Goal: Transaction & Acquisition: Purchase product/service

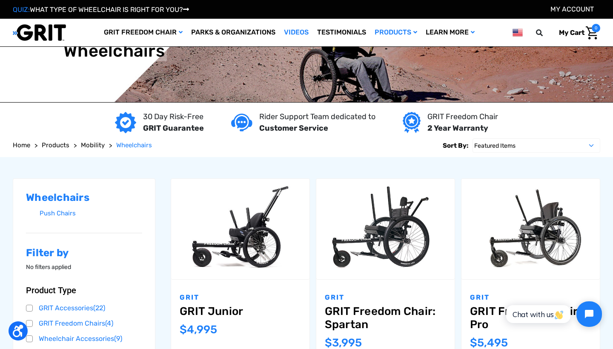
click at [299, 31] on link "Videos" at bounding box center [296, 33] width 33 height 28
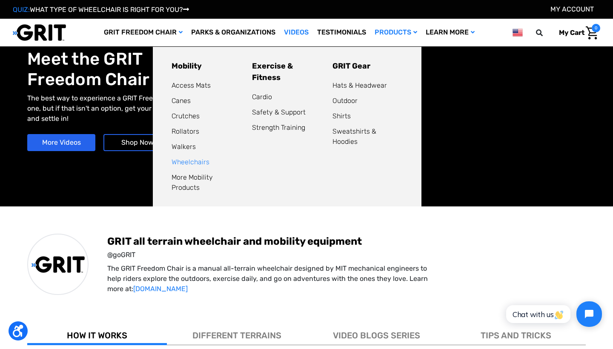
click at [187, 158] on link "Wheelchairs" at bounding box center [191, 162] width 38 height 8
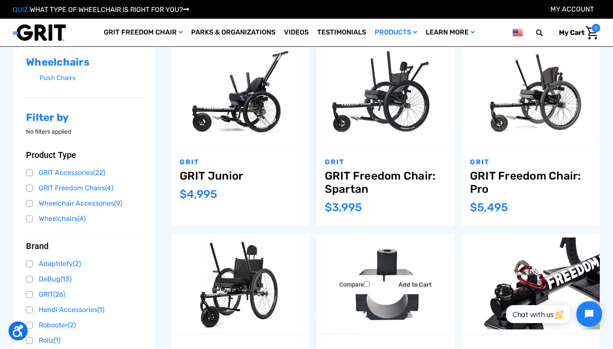
scroll to position [114, 0]
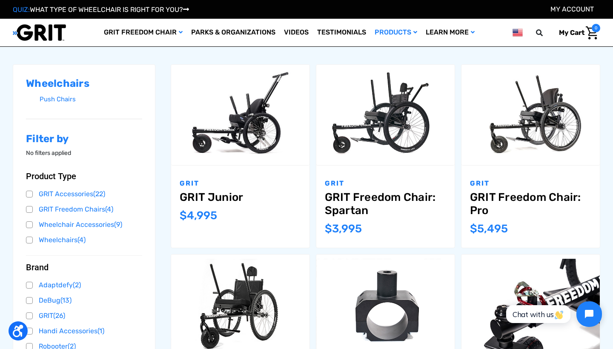
click at [367, 194] on link "GRIT Freedom Chair: Spartan" at bounding box center [385, 204] width 121 height 26
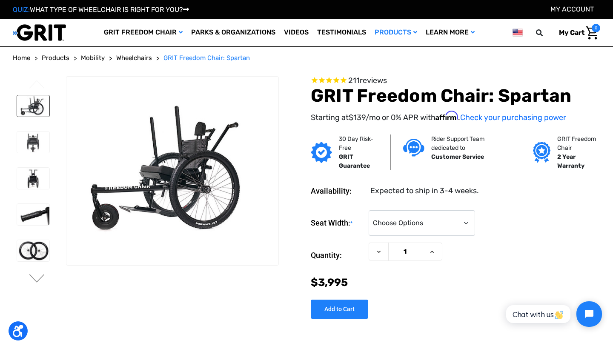
click at [29, 107] on img at bounding box center [33, 105] width 32 height 21
click at [32, 140] on img at bounding box center [33, 142] width 32 height 21
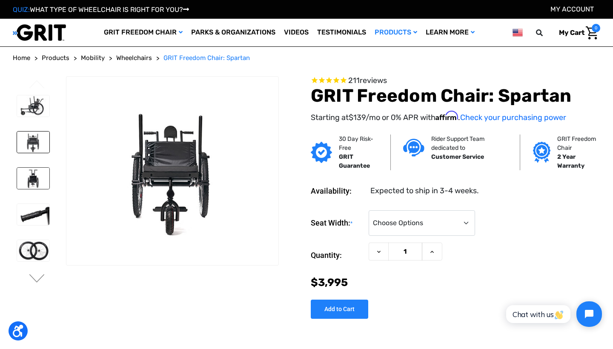
click at [33, 177] on img at bounding box center [33, 178] width 32 height 21
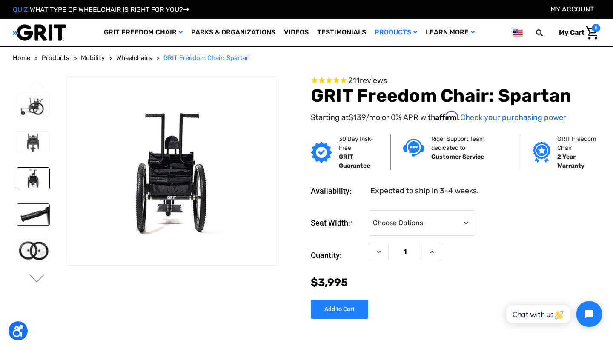
click at [29, 220] on img at bounding box center [33, 214] width 32 height 21
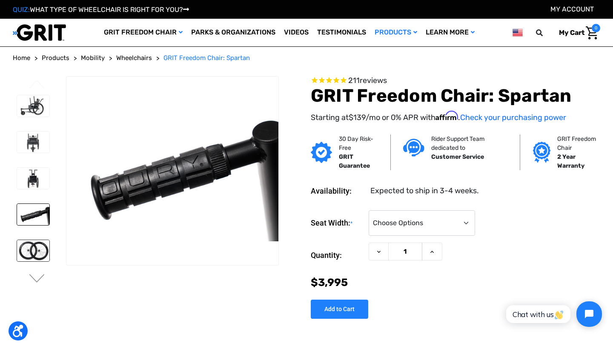
click at [31, 254] on img at bounding box center [33, 250] width 32 height 21
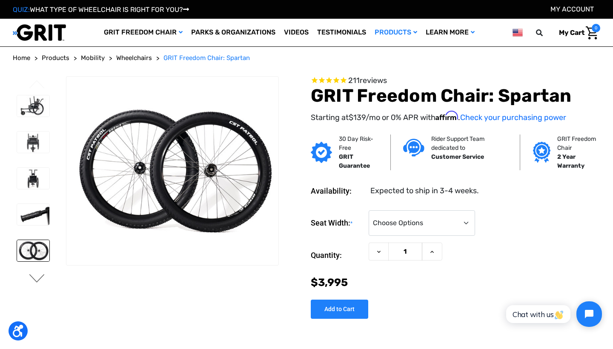
click at [40, 280] on button "Next" at bounding box center [37, 279] width 18 height 10
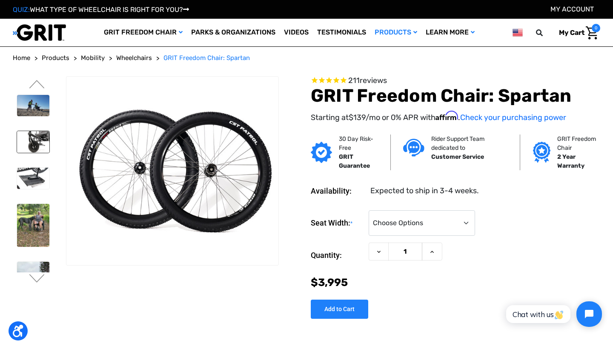
click at [27, 137] on img at bounding box center [33, 141] width 32 height 21
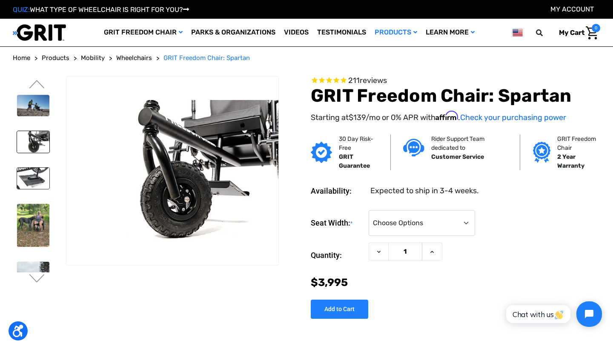
click at [31, 168] on img at bounding box center [33, 178] width 32 height 21
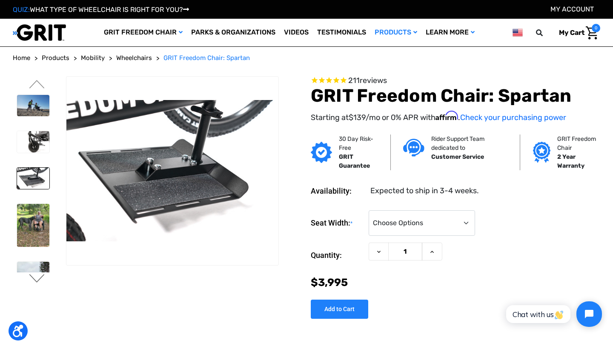
click at [38, 278] on button "Next" at bounding box center [37, 279] width 18 height 10
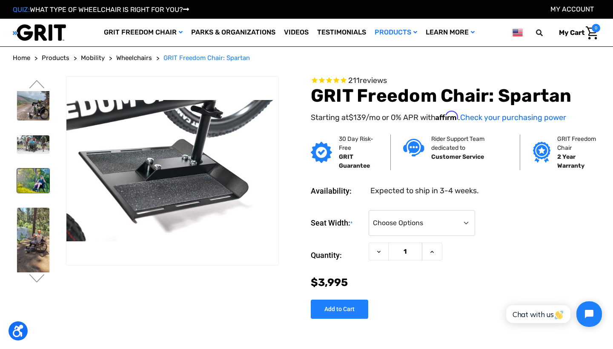
click at [34, 182] on img at bounding box center [33, 181] width 32 height 24
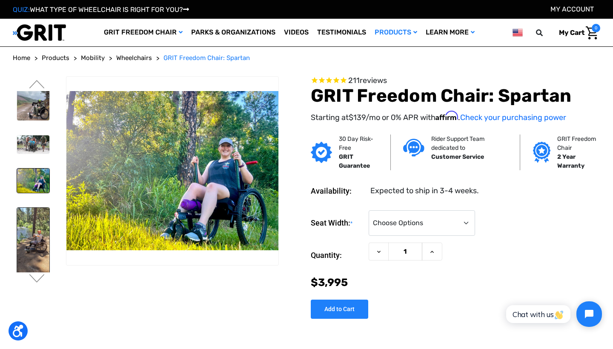
click at [37, 235] on img at bounding box center [33, 241] width 32 height 66
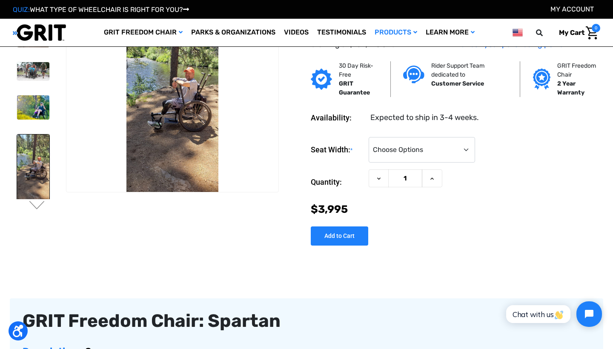
scroll to position [29, 0]
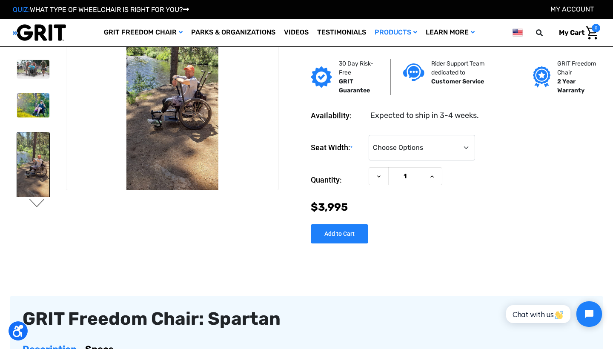
click at [40, 206] on button "Next" at bounding box center [37, 204] width 18 height 10
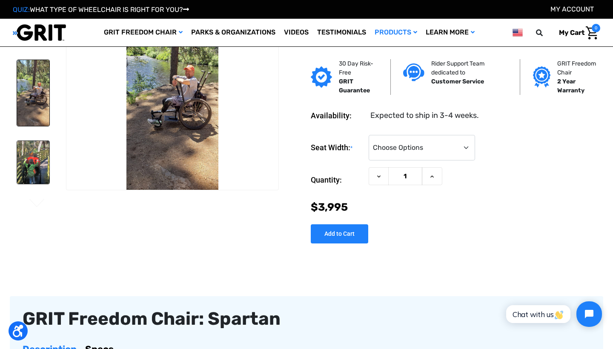
click at [35, 169] on img at bounding box center [33, 162] width 32 height 43
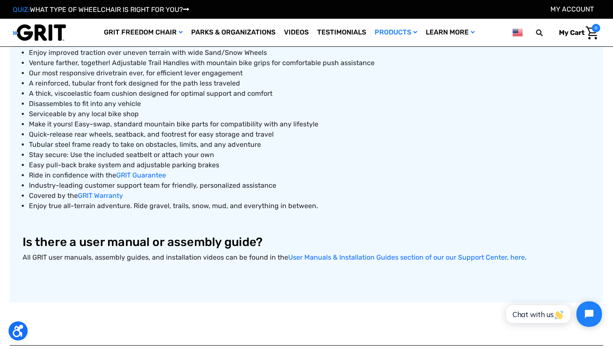
scroll to position [396, 0]
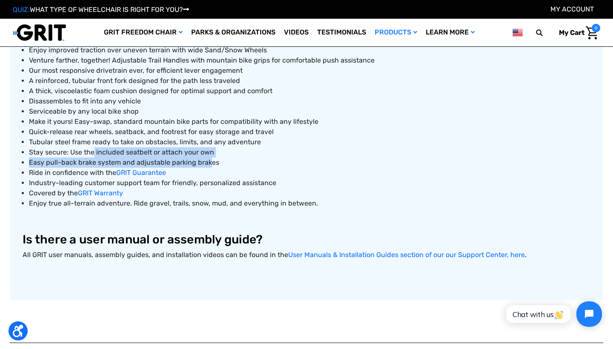
drag, startPoint x: 94, startPoint y: 149, endPoint x: 208, endPoint y: 157, distance: 114.3
click at [208, 157] on ul "Enjoy improved traction over uneven terrain with wide Sand/Snow Wheels Venture …" at bounding box center [307, 126] width 568 height 163
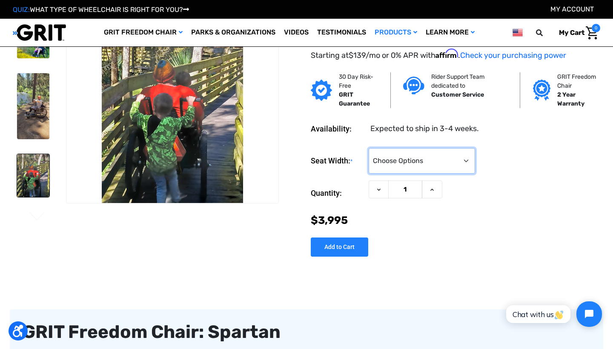
scroll to position [33, 0]
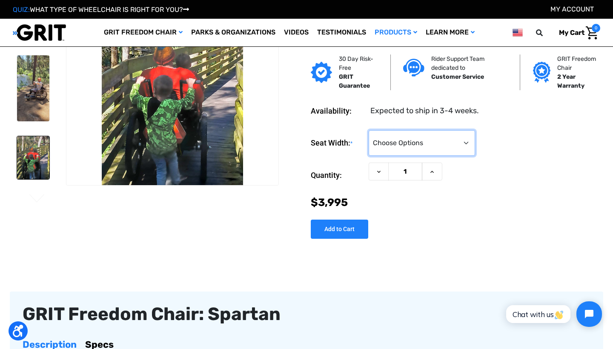
select select "324"
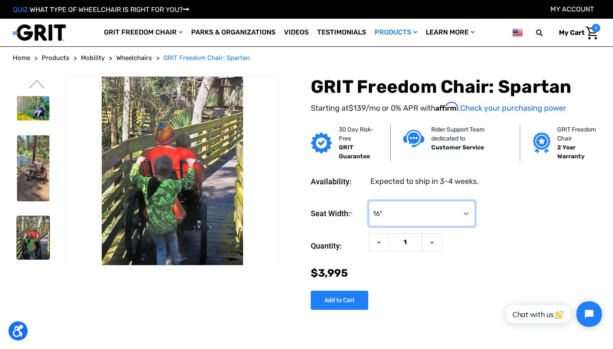
scroll to position [0, 0]
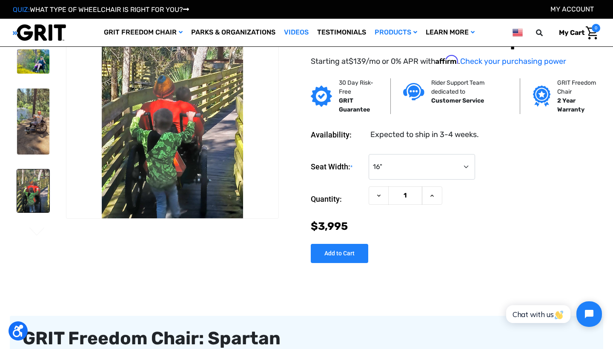
click at [298, 30] on link "Videos" at bounding box center [296, 33] width 33 height 28
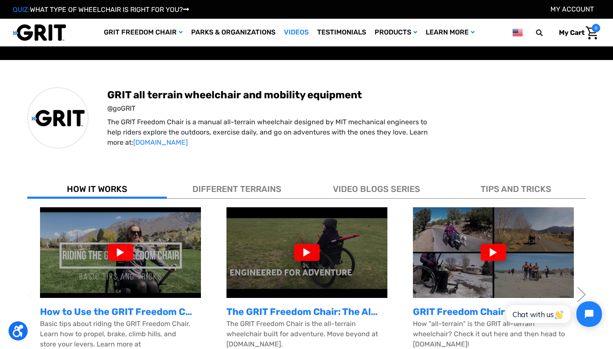
scroll to position [150, 0]
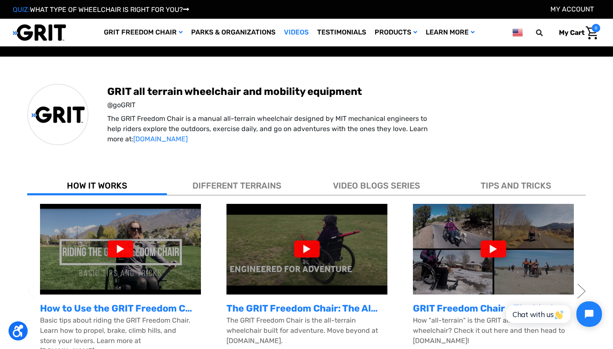
click at [123, 254] on div at bounding box center [121, 248] width 26 height 17
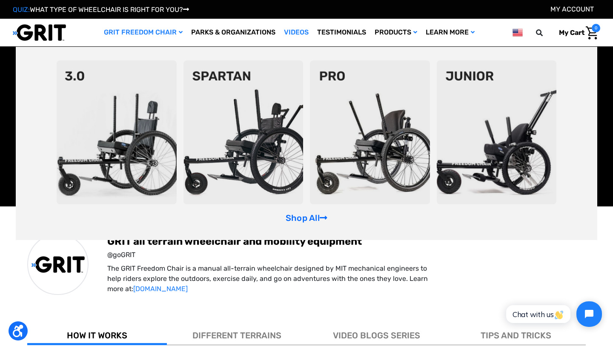
scroll to position [46, 0]
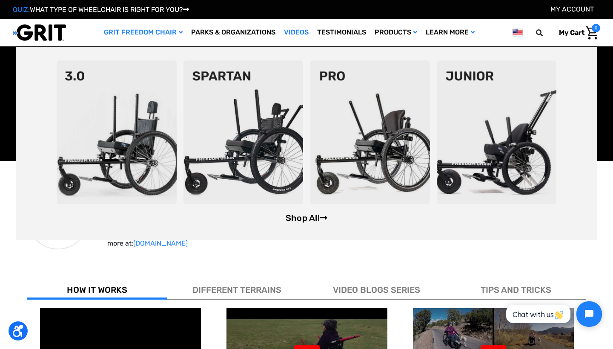
click at [315, 217] on link "Shop All" at bounding box center [307, 218] width 42 height 10
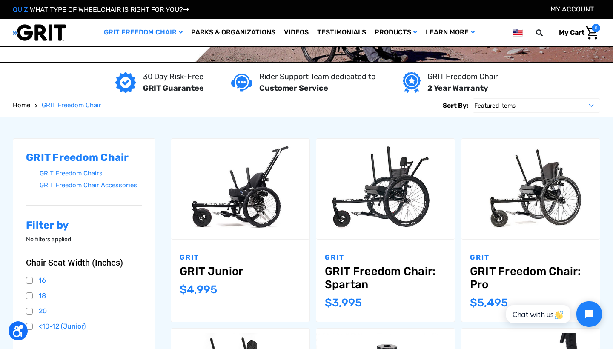
scroll to position [41, 0]
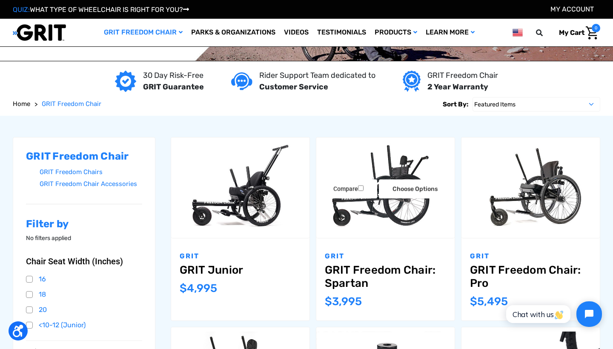
click at [363, 217] on img "GRIT Freedom Chair: Spartan,$3,995.00\a" at bounding box center [385, 187] width 138 height 92
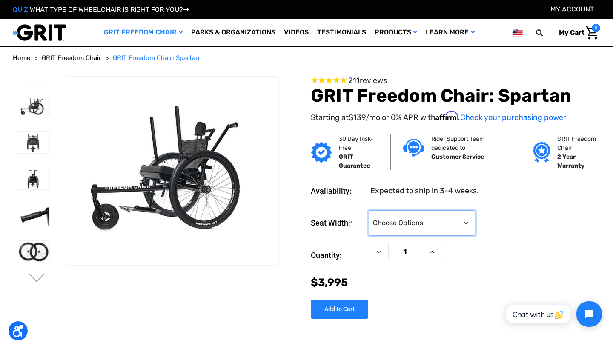
select select "324"
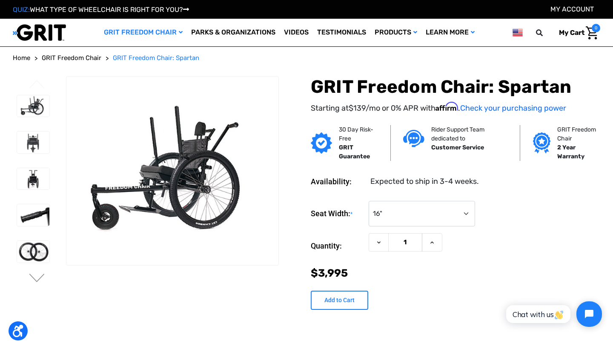
click at [338, 299] on input "Add to Cart" at bounding box center [339, 300] width 57 height 19
type input "Add to Cart"
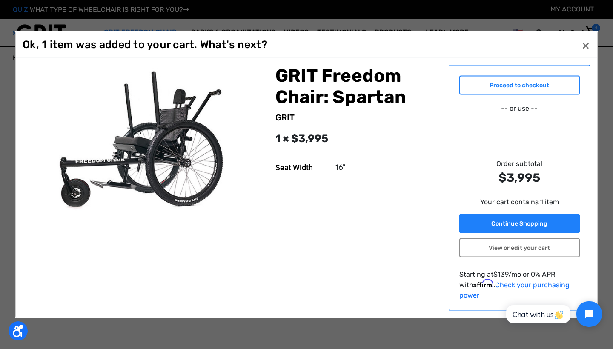
click at [521, 89] on link "Proceed to checkout" at bounding box center [519, 85] width 121 height 19
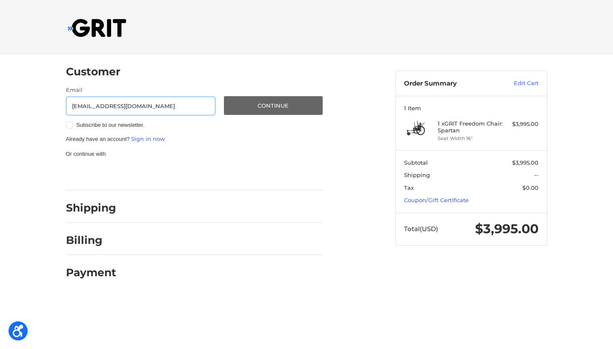
type input "[EMAIL_ADDRESS][DOMAIN_NAME]"
click at [267, 104] on button "Continue" at bounding box center [273, 105] width 99 height 19
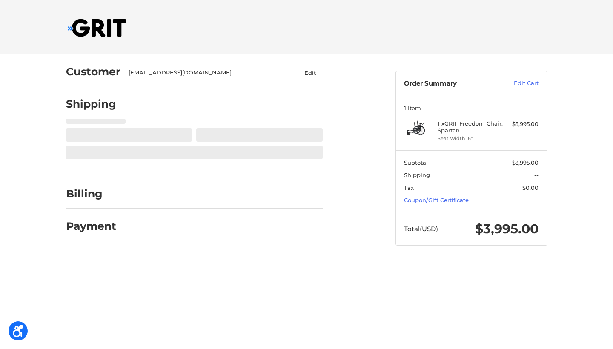
select select "US"
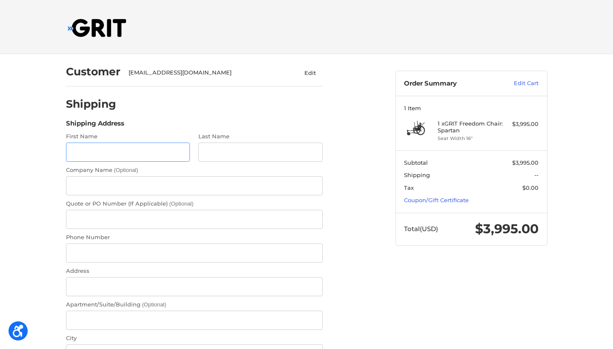
scroll to position [17, 0]
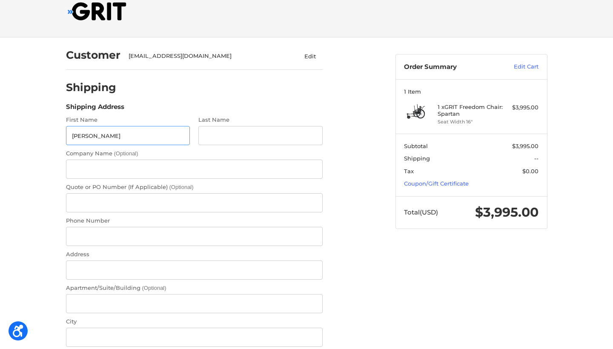
type input "[PERSON_NAME]"
click at [49, 135] on div "Customer [EMAIL_ADDRESS][DOMAIN_NAME] Edit Shipping Shipping Address First Name…" at bounding box center [306, 349] width 613 height 624
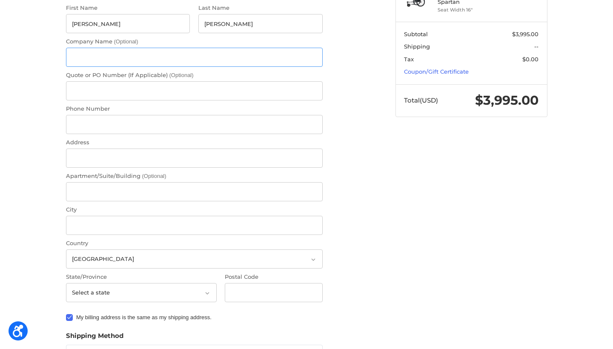
scroll to position [135, 0]
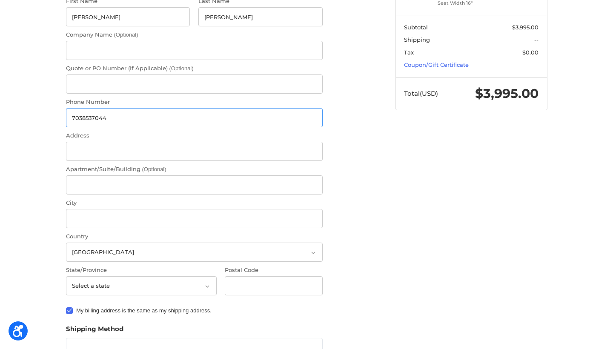
type input "7038537044"
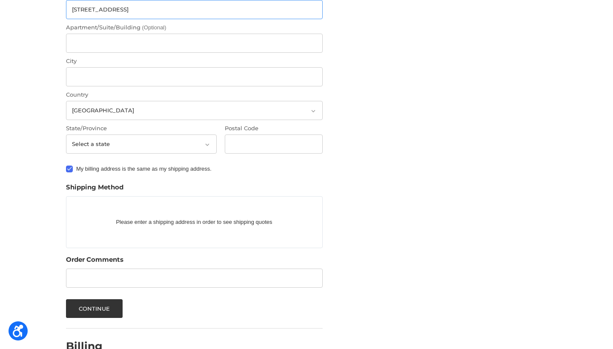
scroll to position [294, 0]
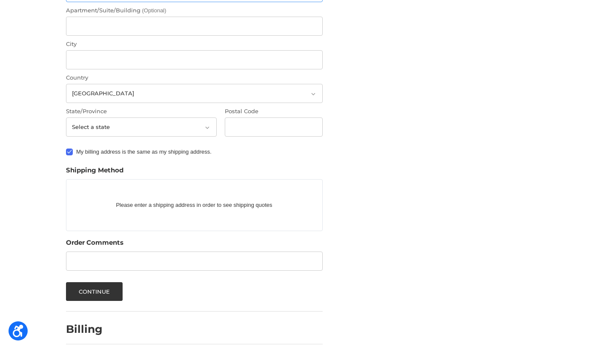
type input "[STREET_ADDRESS]"
type input "[GEOGRAPHIC_DATA]"
select select "VA"
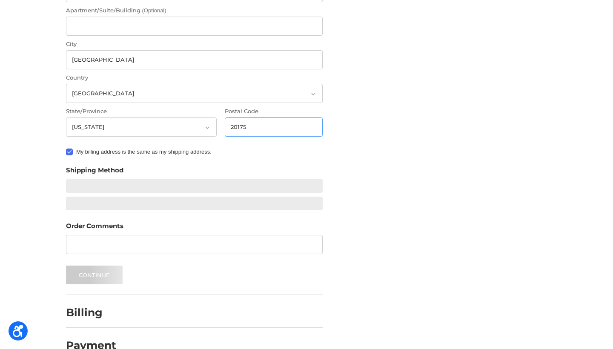
type input "20175"
click at [435, 157] on div "Customer [EMAIL_ADDRESS][DOMAIN_NAME] Edit Shipping Shipping Address First Name…" at bounding box center [306, 64] width 511 height 608
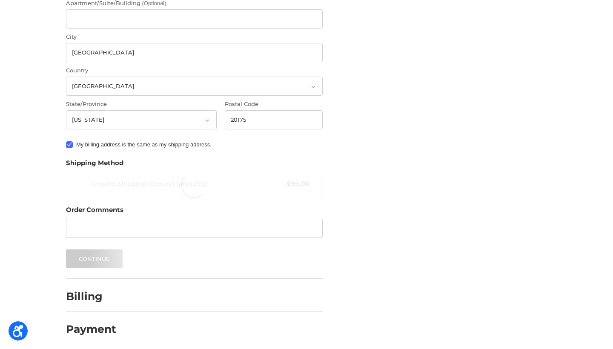
radio input "true"
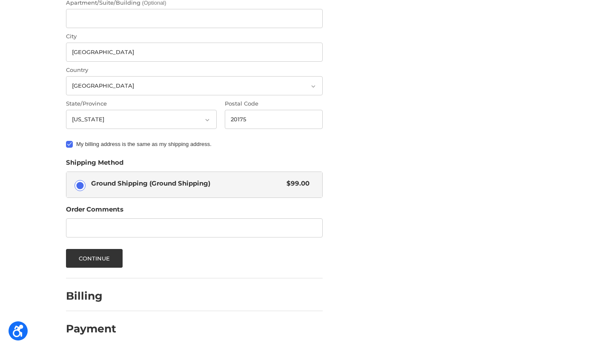
scroll to position [301, 0]
click at [435, 83] on div "Customer [EMAIL_ADDRESS][DOMAIN_NAME] Edit Shipping Shipping Address First Name…" at bounding box center [306, 52] width 511 height 599
click at [87, 255] on button "Continue" at bounding box center [94, 258] width 57 height 19
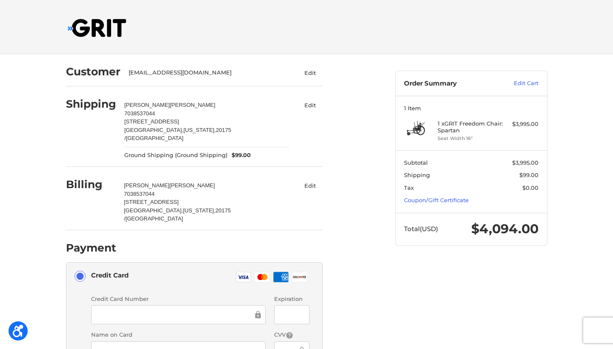
scroll to position [0, 0]
